Goal: Task Accomplishment & Management: Manage account settings

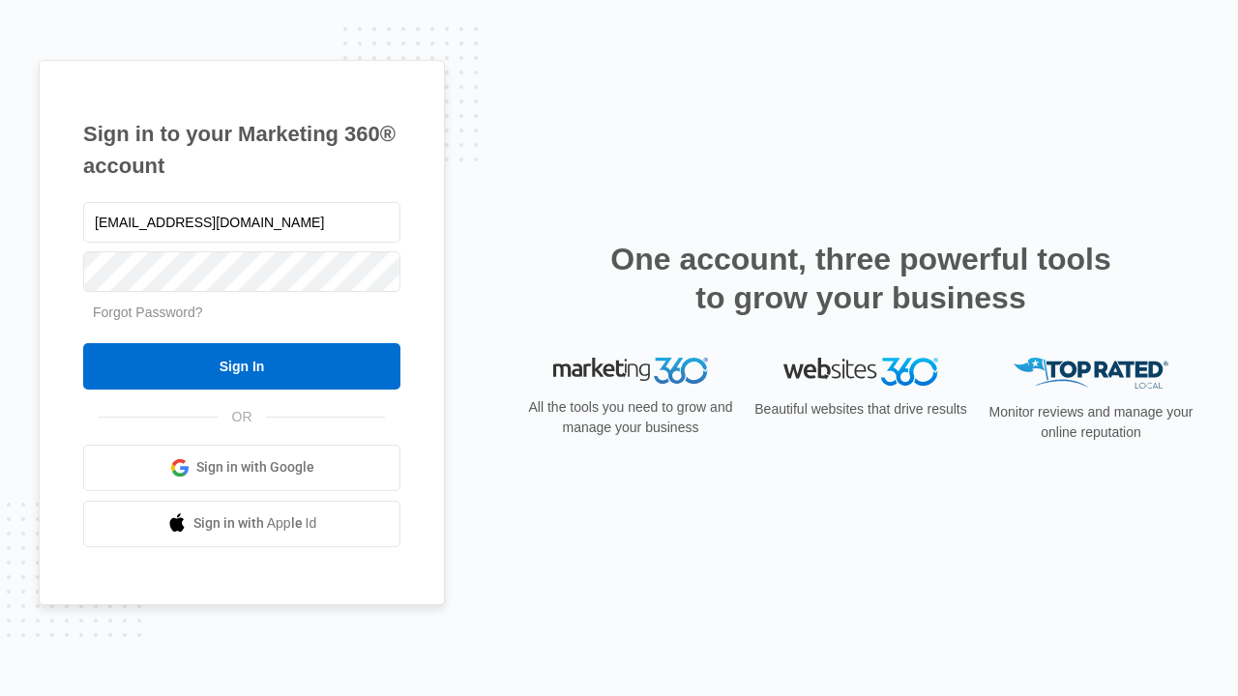
type input "dankie614@gmail.com"
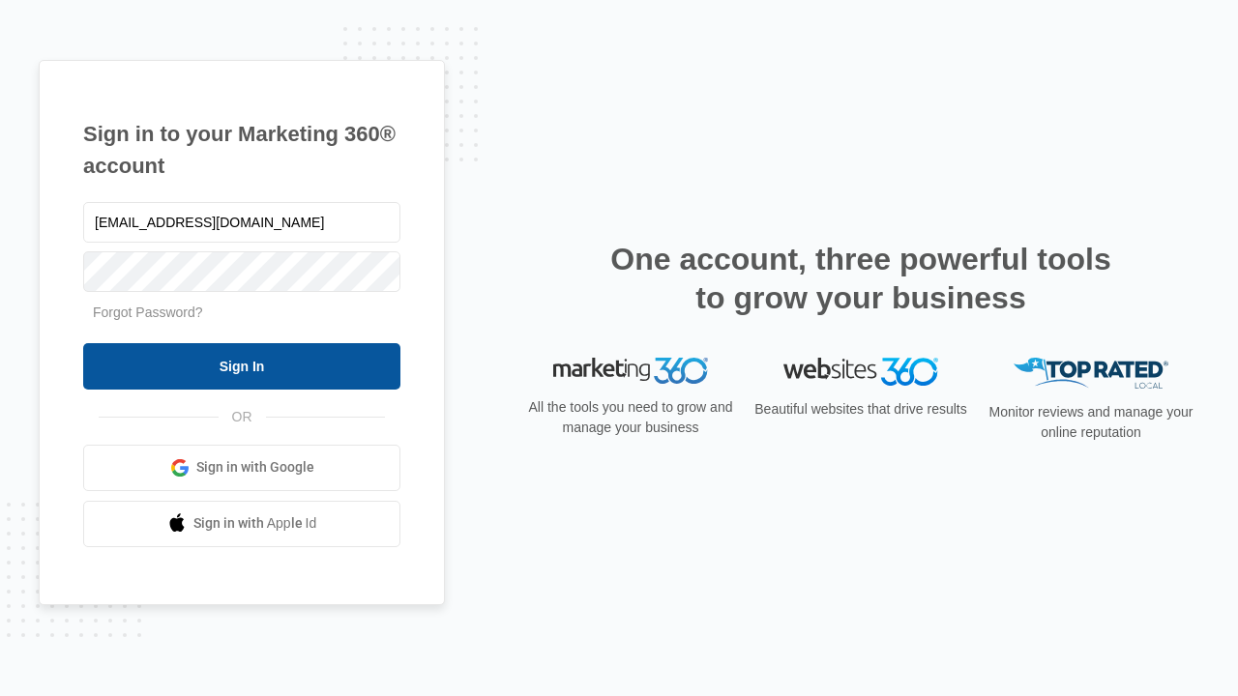
click at [242, 365] on input "Sign In" at bounding box center [241, 366] width 317 height 46
